Goal: Task Accomplishment & Management: Use online tool/utility

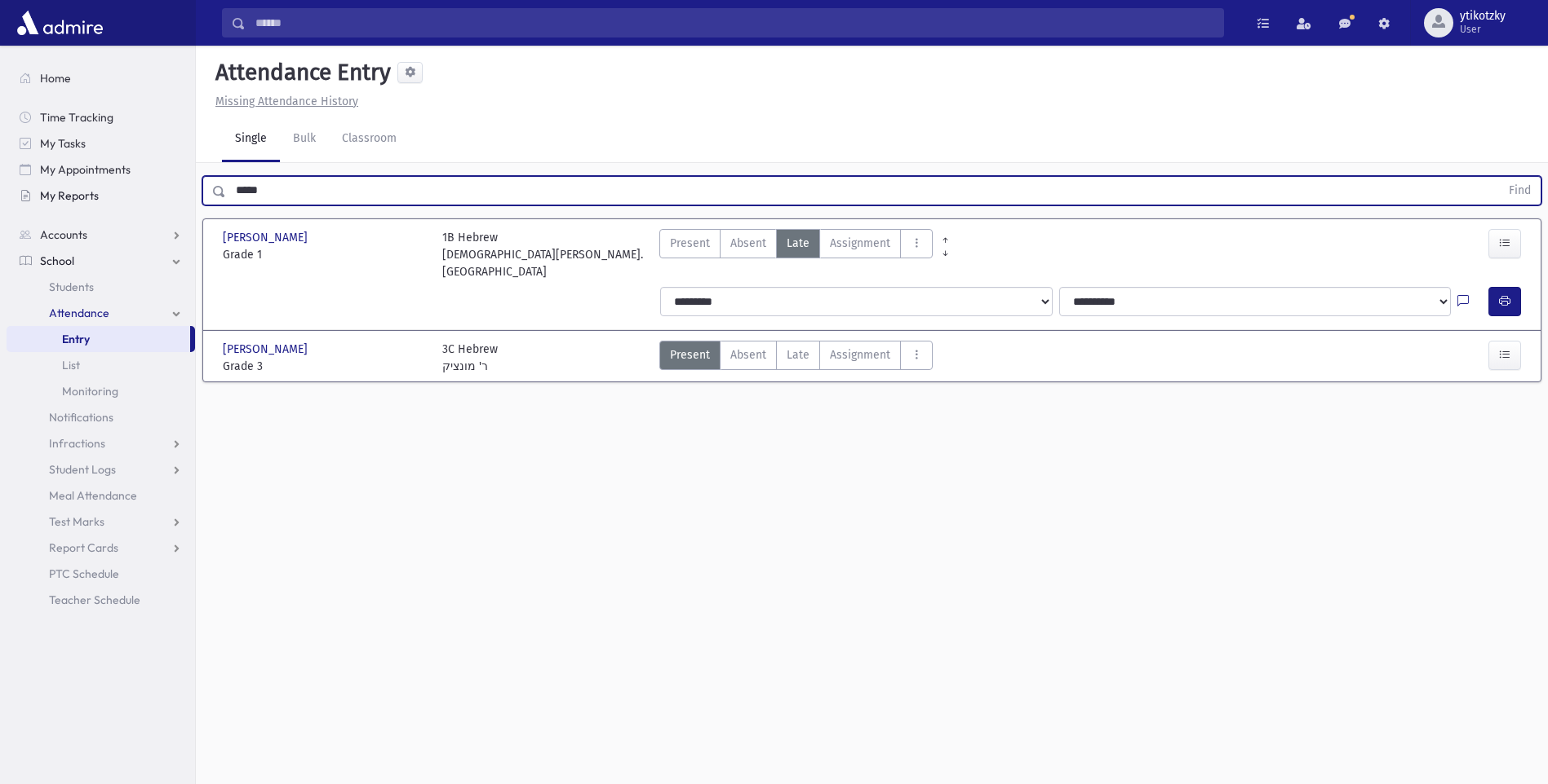
drag, startPoint x: 285, startPoint y: 197, endPoint x: 35, endPoint y: 193, distance: 250.0
click at [43, 197] on div "Search Results All Accounts" at bounding box center [774, 410] width 1548 height 821
type input "*"
click at [1498, 177] on button "Find" at bounding box center [1519, 190] width 42 height 28
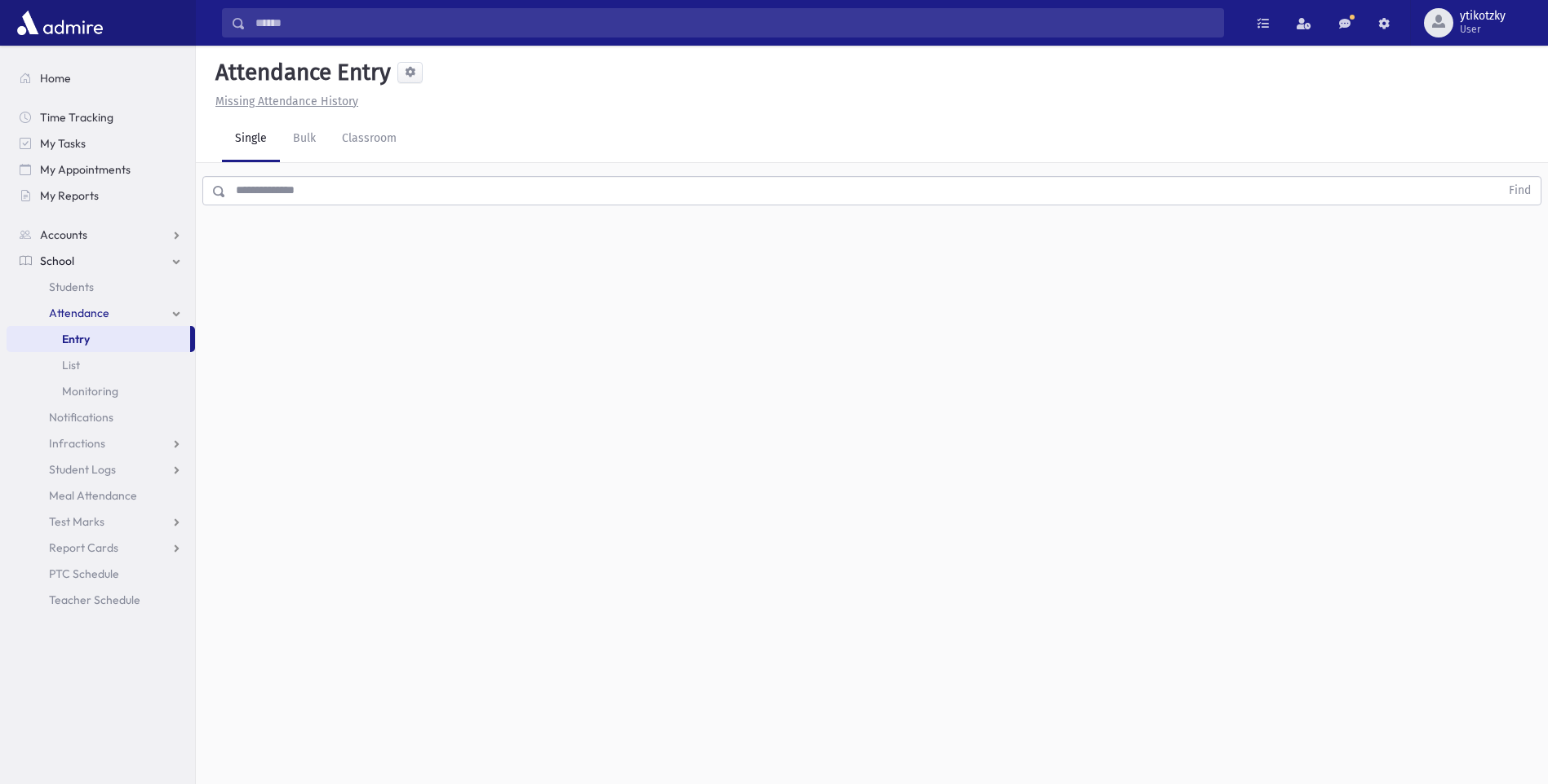
click at [382, 192] on input "text" at bounding box center [863, 190] width 1274 height 29
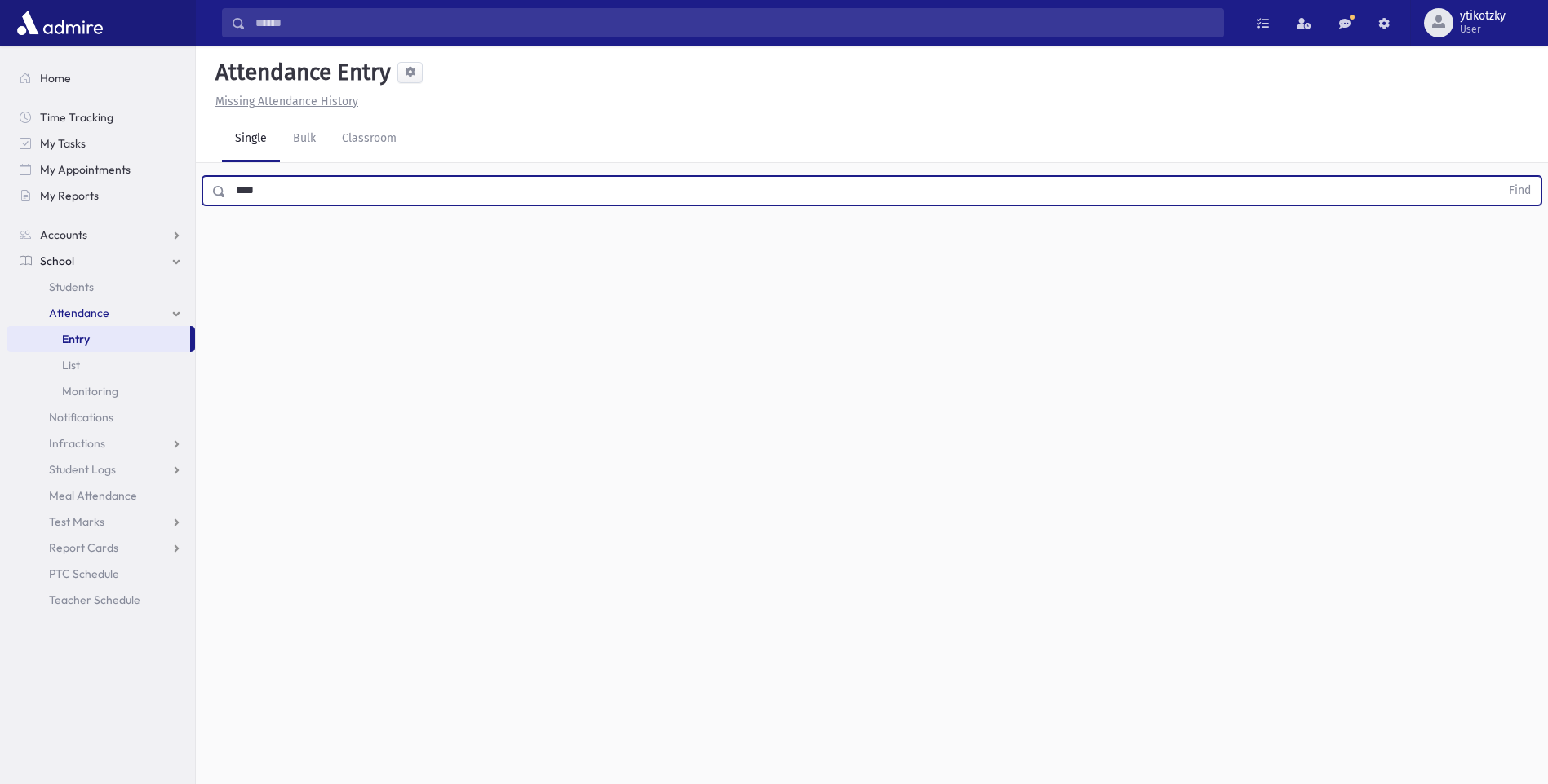
type input "****"
click at [1498, 177] on button "Find" at bounding box center [1519, 190] width 42 height 28
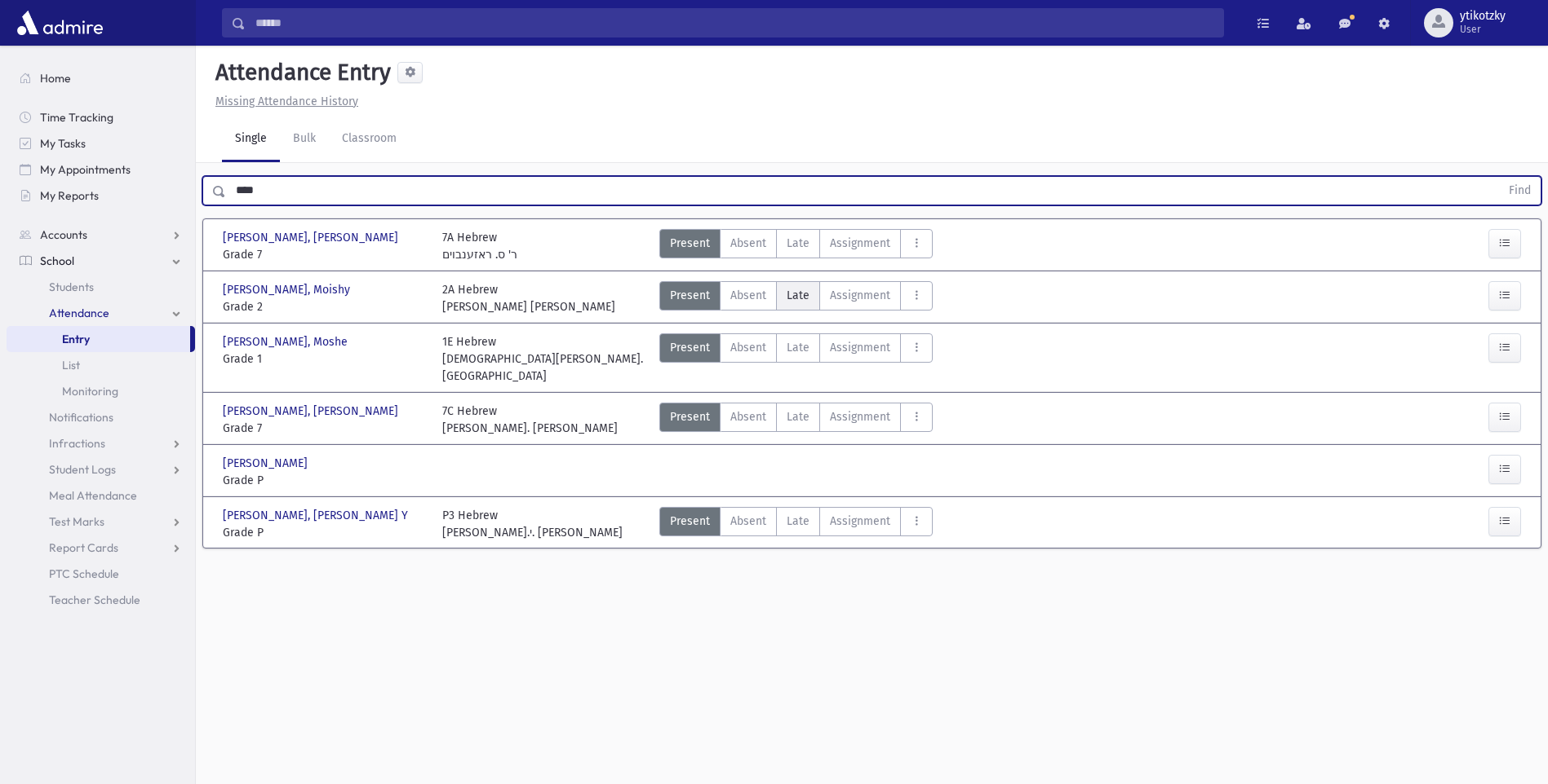
click at [784, 294] on label "Late Late" at bounding box center [798, 296] width 44 height 29
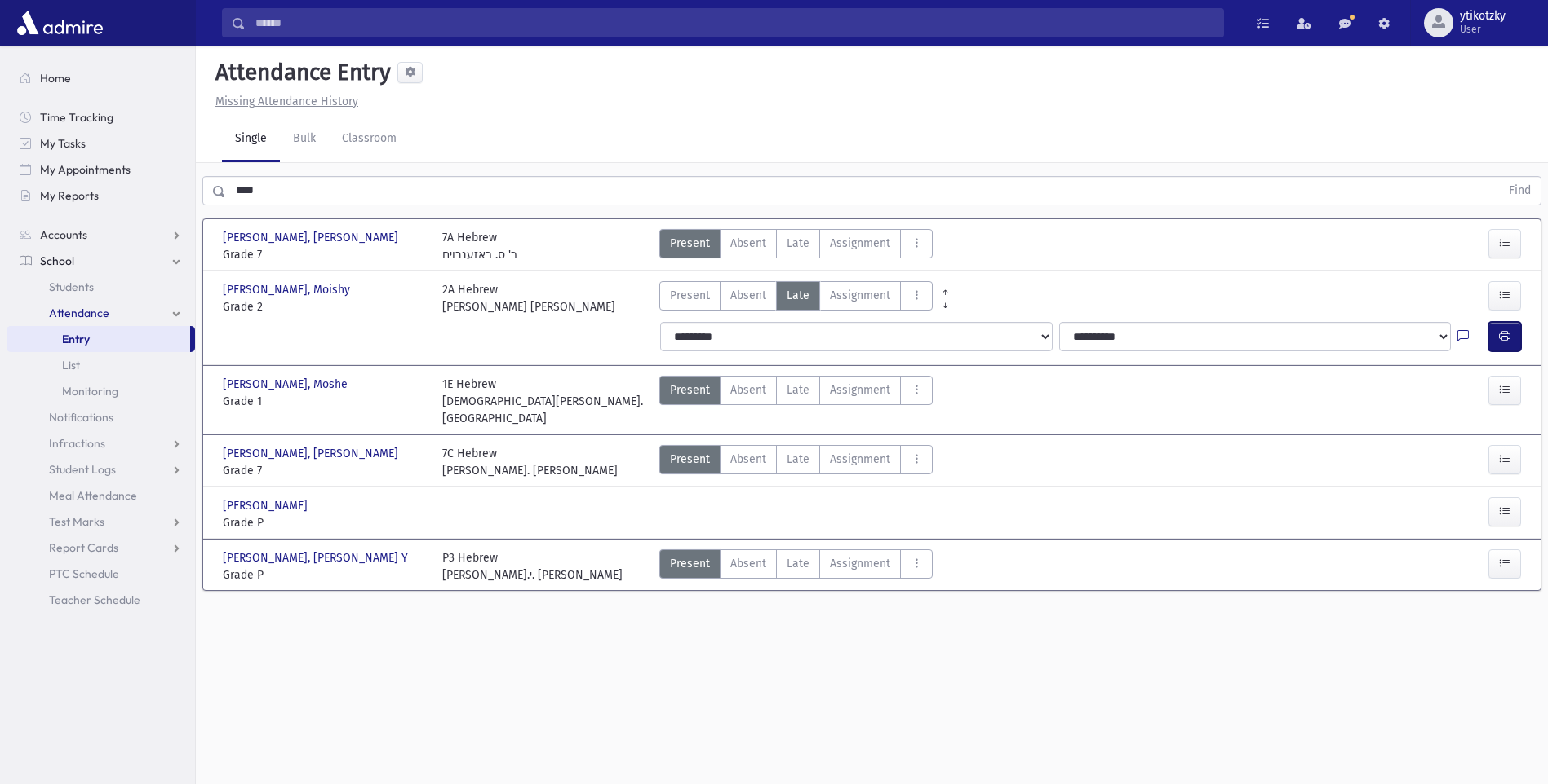
click at [1515, 344] on button "button" at bounding box center [1504, 337] width 32 height 29
